Goal: Browse casually

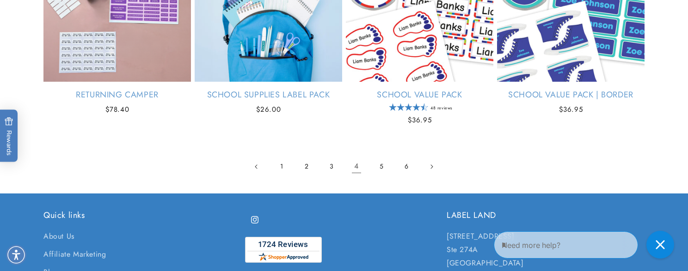
scroll to position [2124, 0]
